Goal: Book appointment/travel/reservation

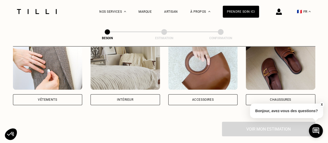
scroll to position [104, 0]
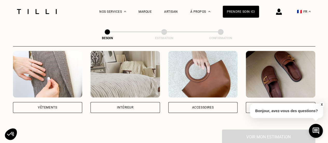
click at [67, 102] on div "Vêtements" at bounding box center [47, 107] width 69 height 11
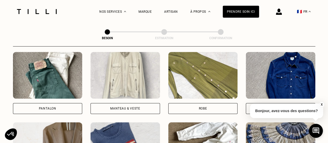
scroll to position [273, 0]
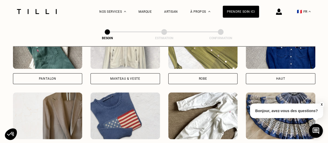
click at [299, 73] on div "Haut" at bounding box center [280, 78] width 69 height 11
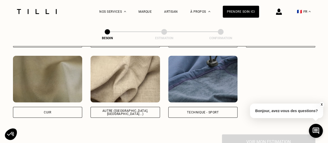
scroll to position [632, 0]
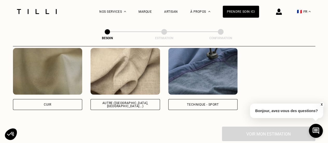
click at [117, 101] on div "Autre ([GEOGRAPHIC_DATA], [GEOGRAPHIC_DATA]...)" at bounding box center [125, 104] width 61 height 6
select select "FR"
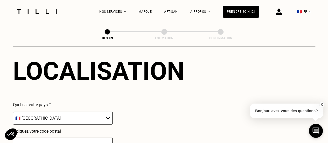
scroll to position [770, 0]
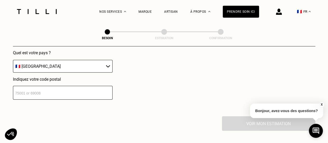
click at [69, 87] on input "number" at bounding box center [62, 93] width 99 height 14
click at [68, 88] on input "number" at bounding box center [62, 93] width 99 height 14
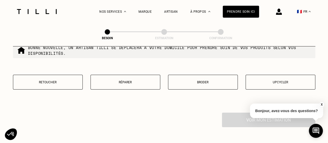
scroll to position [928, 0]
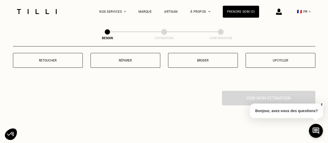
type input "75017"
click at [68, 62] on button "Retoucher" at bounding box center [48, 60] width 70 height 15
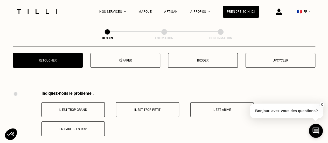
scroll to position [957, 0]
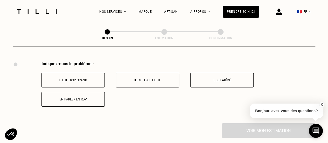
click at [67, 81] on button "Il est trop grand" at bounding box center [72, 80] width 63 height 15
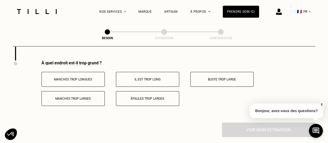
scroll to position [1032, 0]
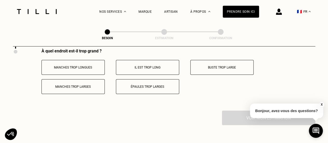
click at [146, 66] on p "Il est trop long" at bounding box center [148, 68] width 58 height 4
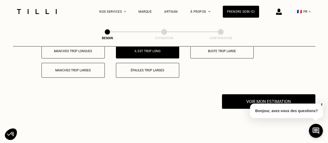
scroll to position [1058, 0]
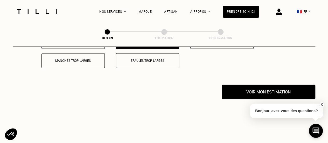
click at [234, 86] on button "Voir mon estimation" at bounding box center [268, 91] width 93 height 15
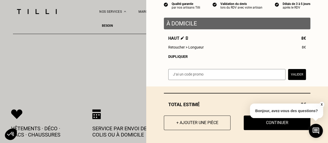
scroll to position [1110, 0]
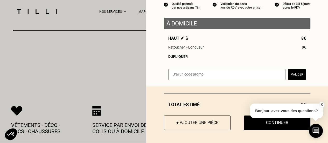
click at [213, 70] on input "text" at bounding box center [226, 74] width 117 height 11
paste input "TILLIpae6qMV"
type input "TILLIpae6qMV"
click at [291, 74] on button "Valider" at bounding box center [297, 74] width 18 height 11
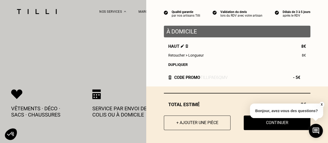
scroll to position [1187, 0]
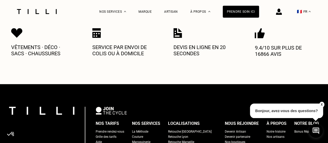
click at [323, 102] on button "X" at bounding box center [321, 105] width 5 height 6
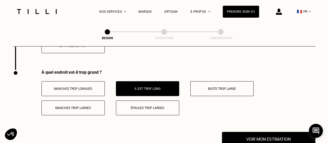
scroll to position [1058, 0]
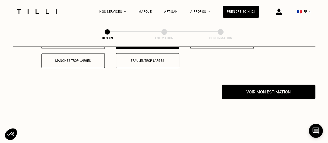
click at [276, 88] on button "Voir mon estimation" at bounding box center [268, 91] width 93 height 15
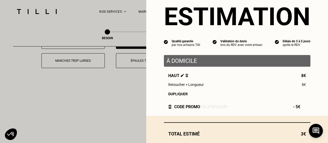
scroll to position [46, 0]
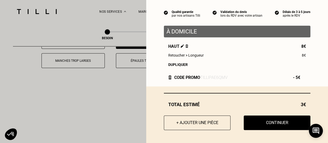
click at [261, 118] on button "Continuer" at bounding box center [276, 122] width 67 height 15
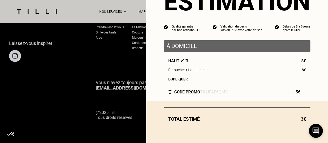
scroll to position [31, 0]
select select "FR"
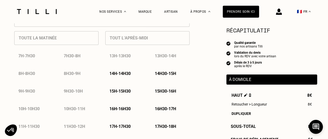
scroll to position [259, 0]
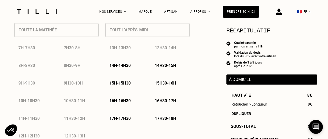
click at [169, 119] on p "17h30 - 18h" at bounding box center [165, 118] width 21 height 5
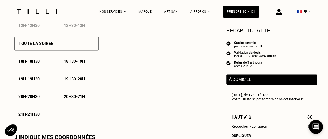
scroll to position [363, 0]
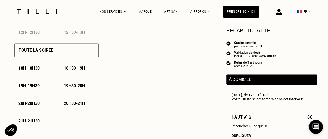
click at [40, 69] on p "18h - 18h30" at bounding box center [28, 68] width 21 height 5
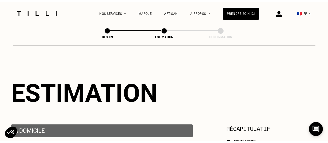
scroll to position [0, 0]
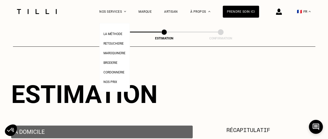
click at [124, 45] on span "Retoucherie" at bounding box center [113, 44] width 20 height 4
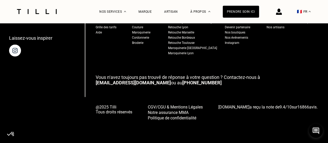
scroll to position [1632, 0]
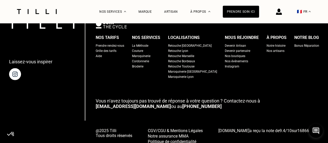
click at [191, 47] on div "Retouche [GEOGRAPHIC_DATA]" at bounding box center [190, 45] width 44 height 5
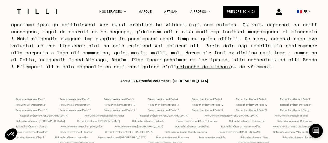
scroll to position [2150, 0]
